Goal: Task Accomplishment & Management: Use online tool/utility

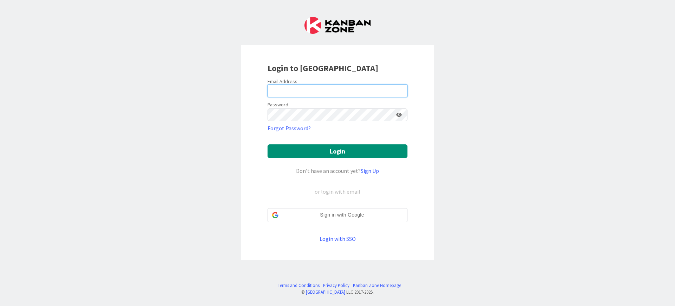
type input "[PERSON_NAME][EMAIL_ADDRESS][DOMAIN_NAME]"
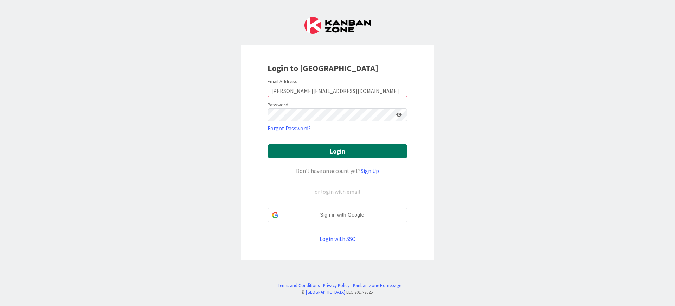
click at [332, 152] on button "Login" at bounding box center [338, 151] width 140 height 14
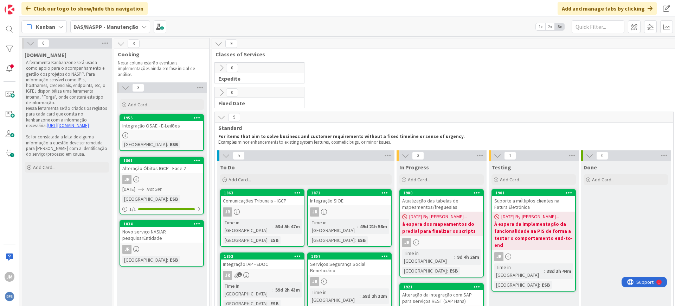
click at [126, 27] on b "DAS/NASPP - Manutenção" at bounding box center [106, 26] width 65 height 7
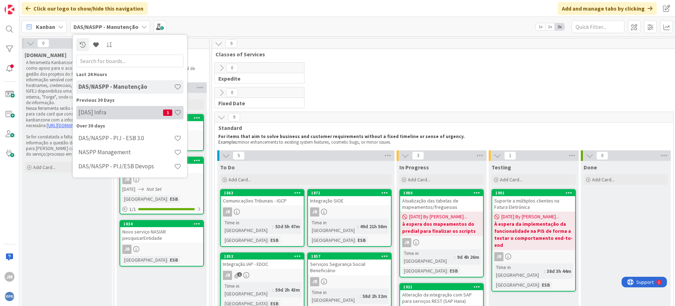
click at [118, 108] on div "[DAS] Infra 1" at bounding box center [129, 112] width 107 height 13
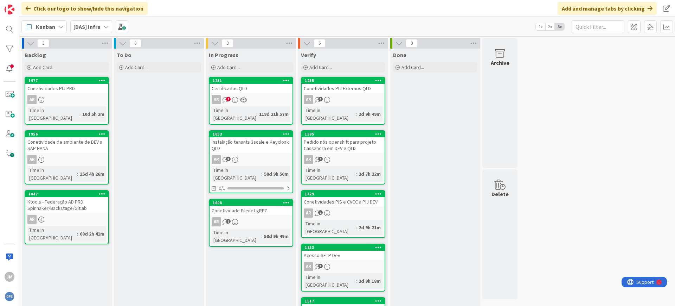
click at [328, 88] on div "Conetividades PIJ Externos QLD" at bounding box center [343, 88] width 83 height 9
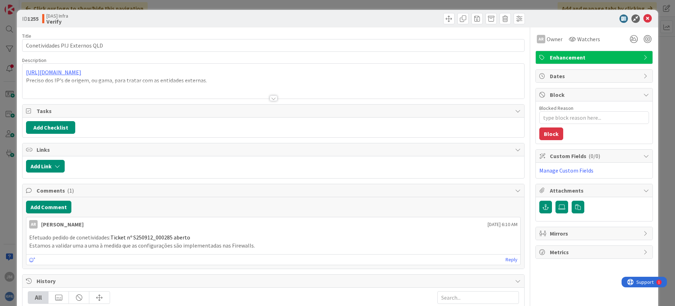
type textarea "x"
click at [644, 17] on icon at bounding box center [648, 18] width 8 height 8
